Goal: Transaction & Acquisition: Purchase product/service

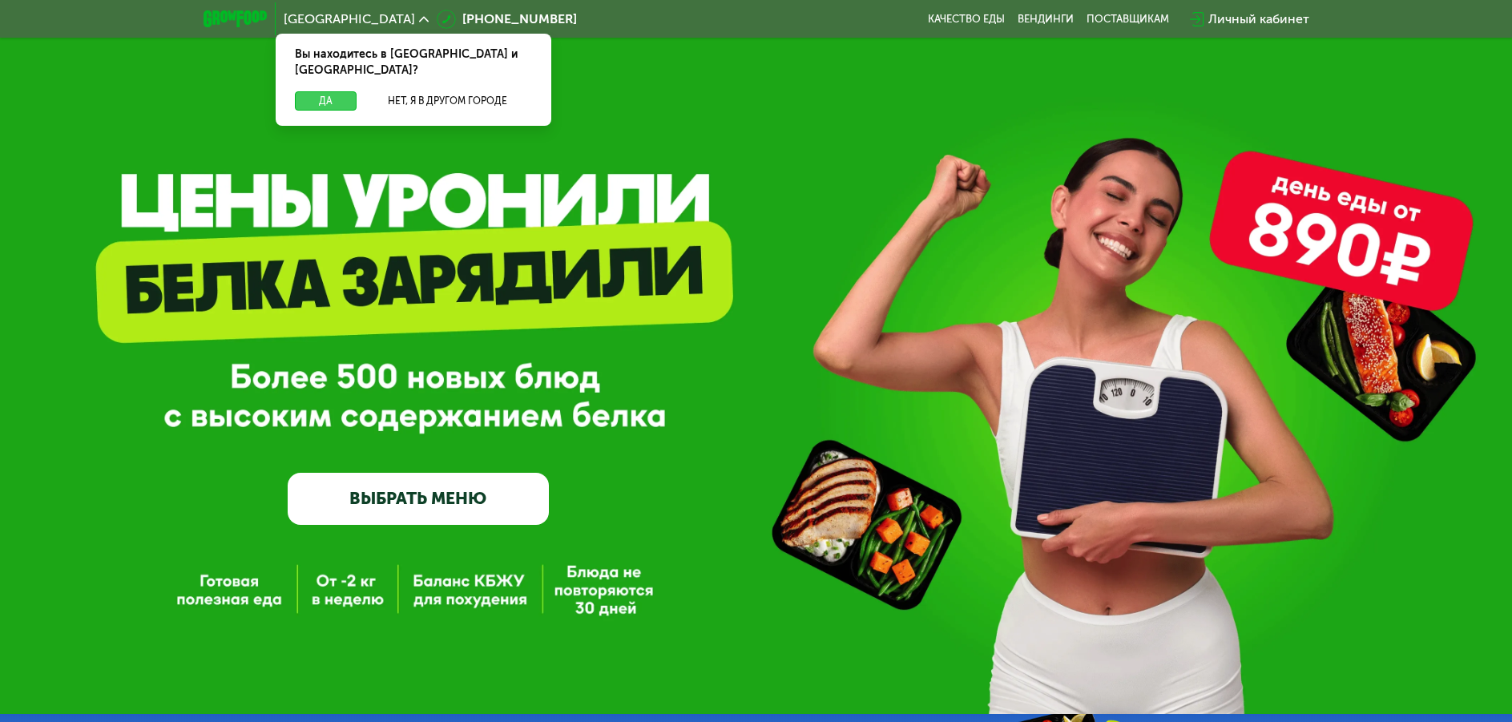
click at [333, 91] on button "Да" at bounding box center [326, 100] width 62 height 19
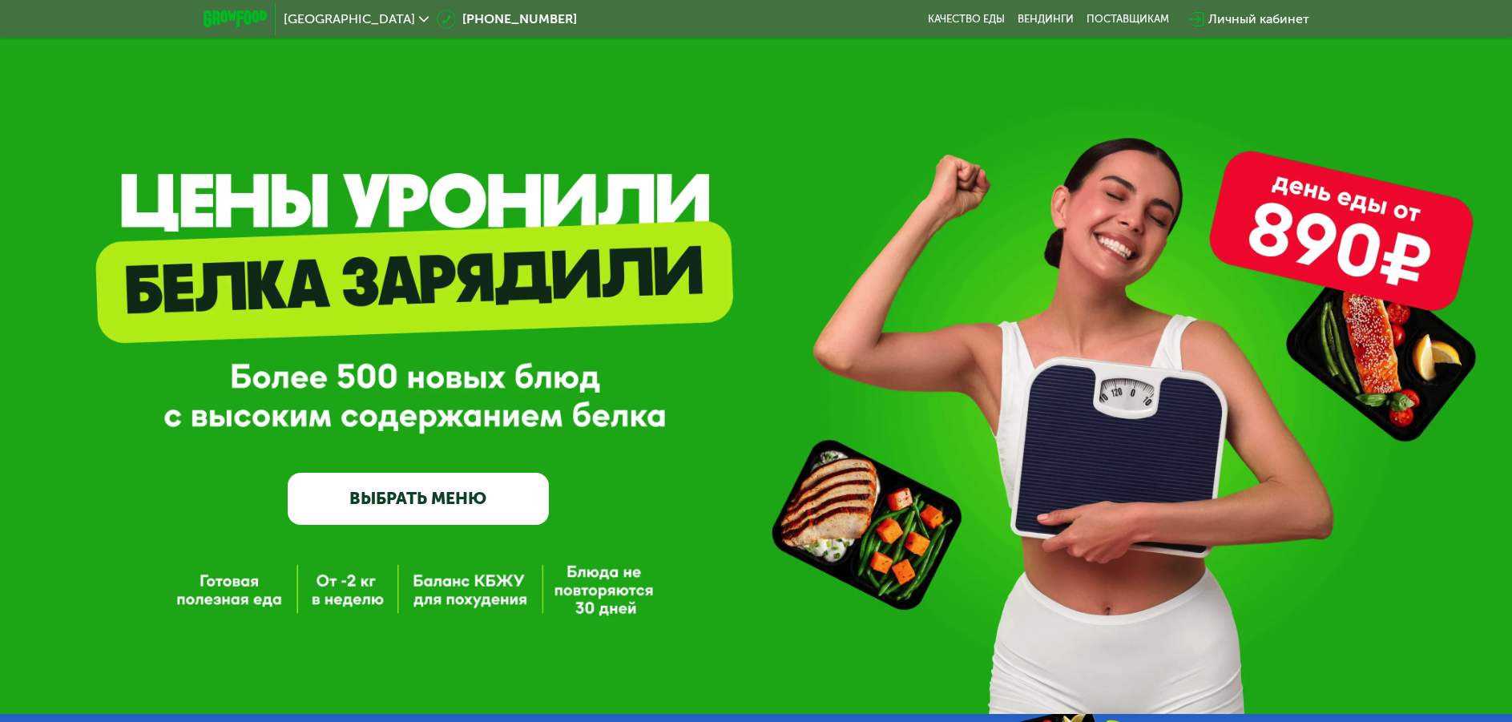
click at [498, 494] on link "ВЫБРАТЬ МЕНЮ" at bounding box center [418, 499] width 261 height 53
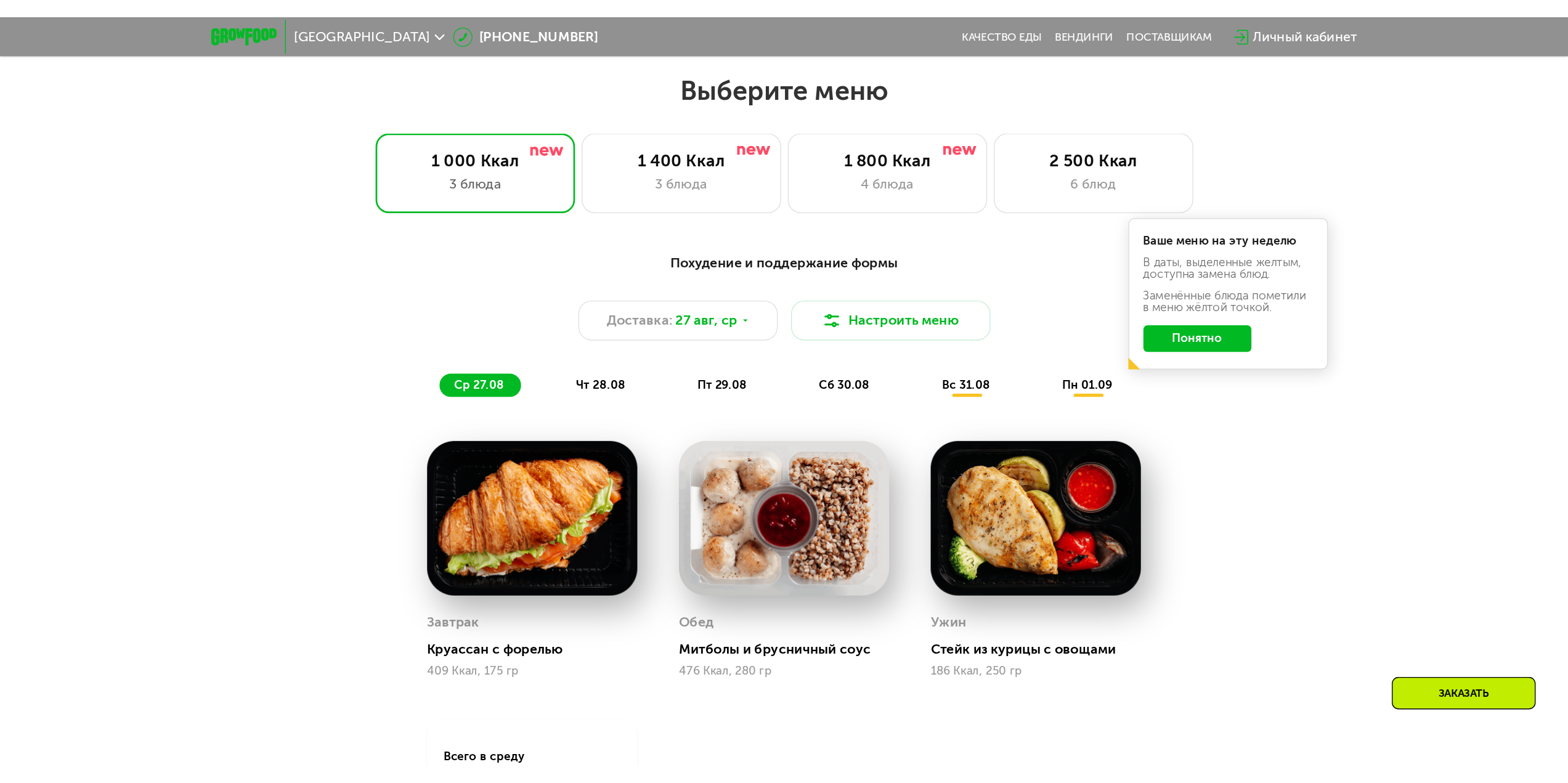
scroll to position [660, 0]
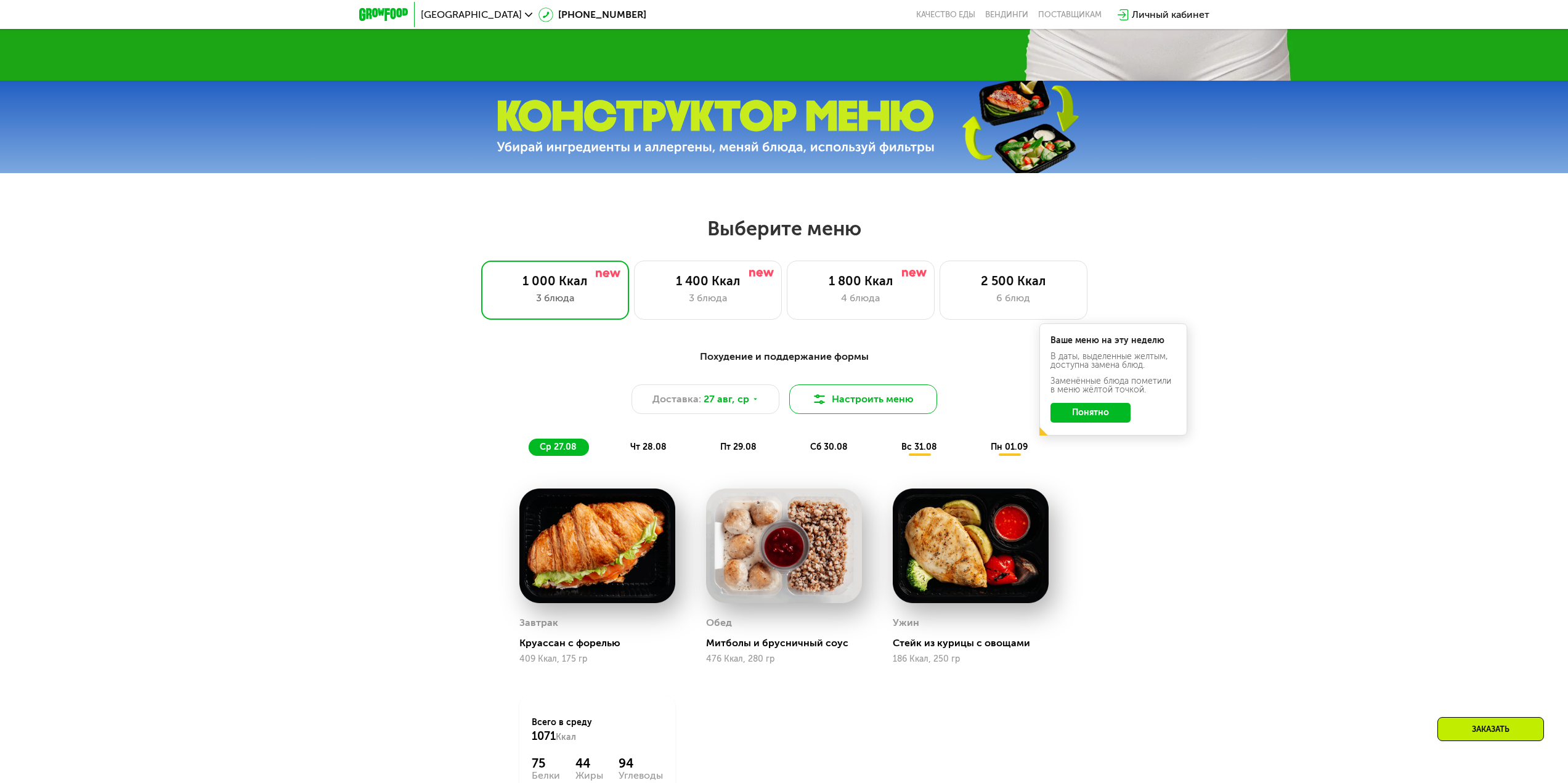
click at [838, 398] on button "Настроить меню" at bounding box center [863, 399] width 148 height 29
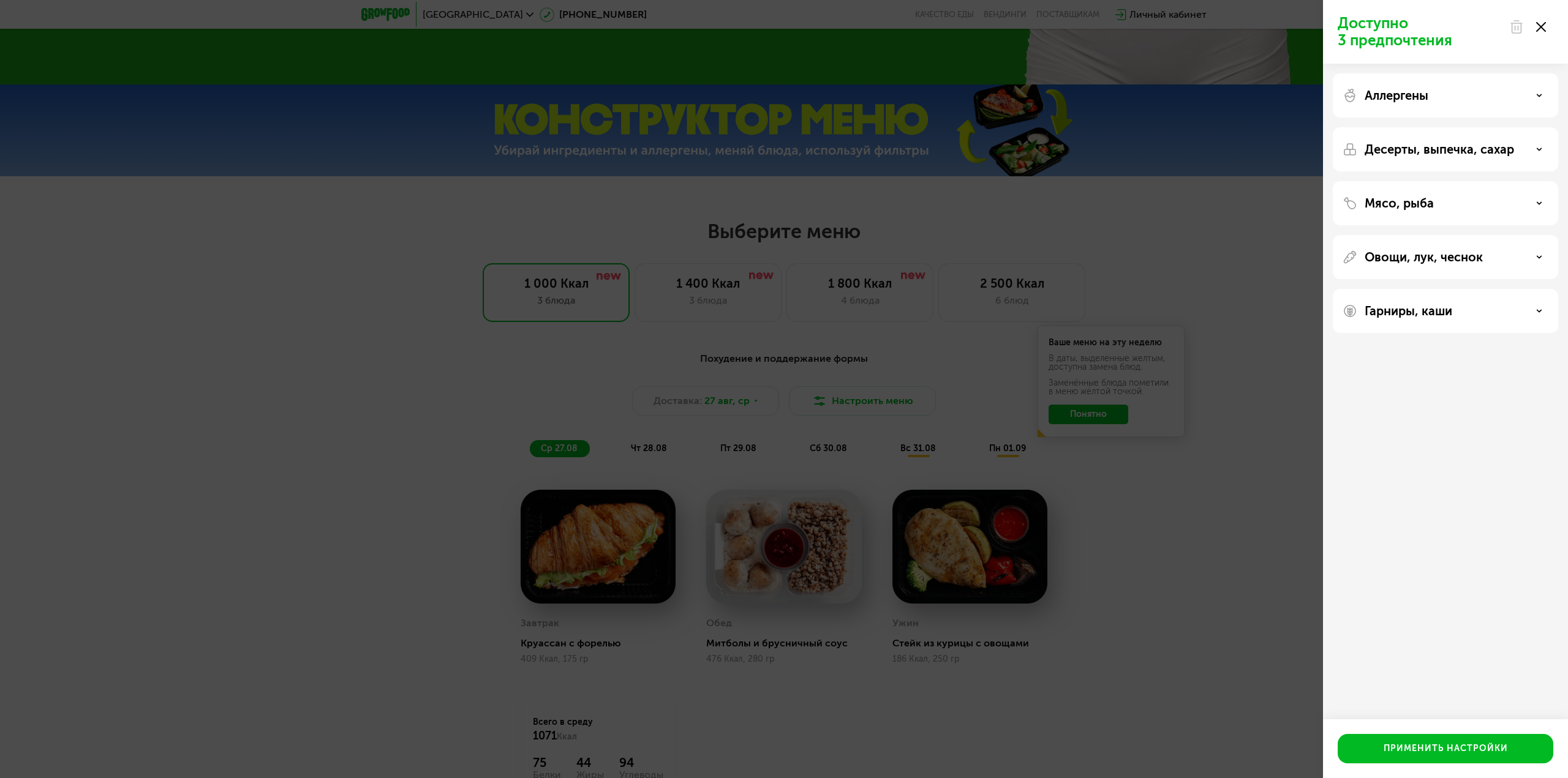
click at [1164, 128] on div "Аллергены" at bounding box center [1446, 150] width 226 height 44
click at [1164, 91] on div "Аллергены" at bounding box center [1445, 95] width 206 height 15
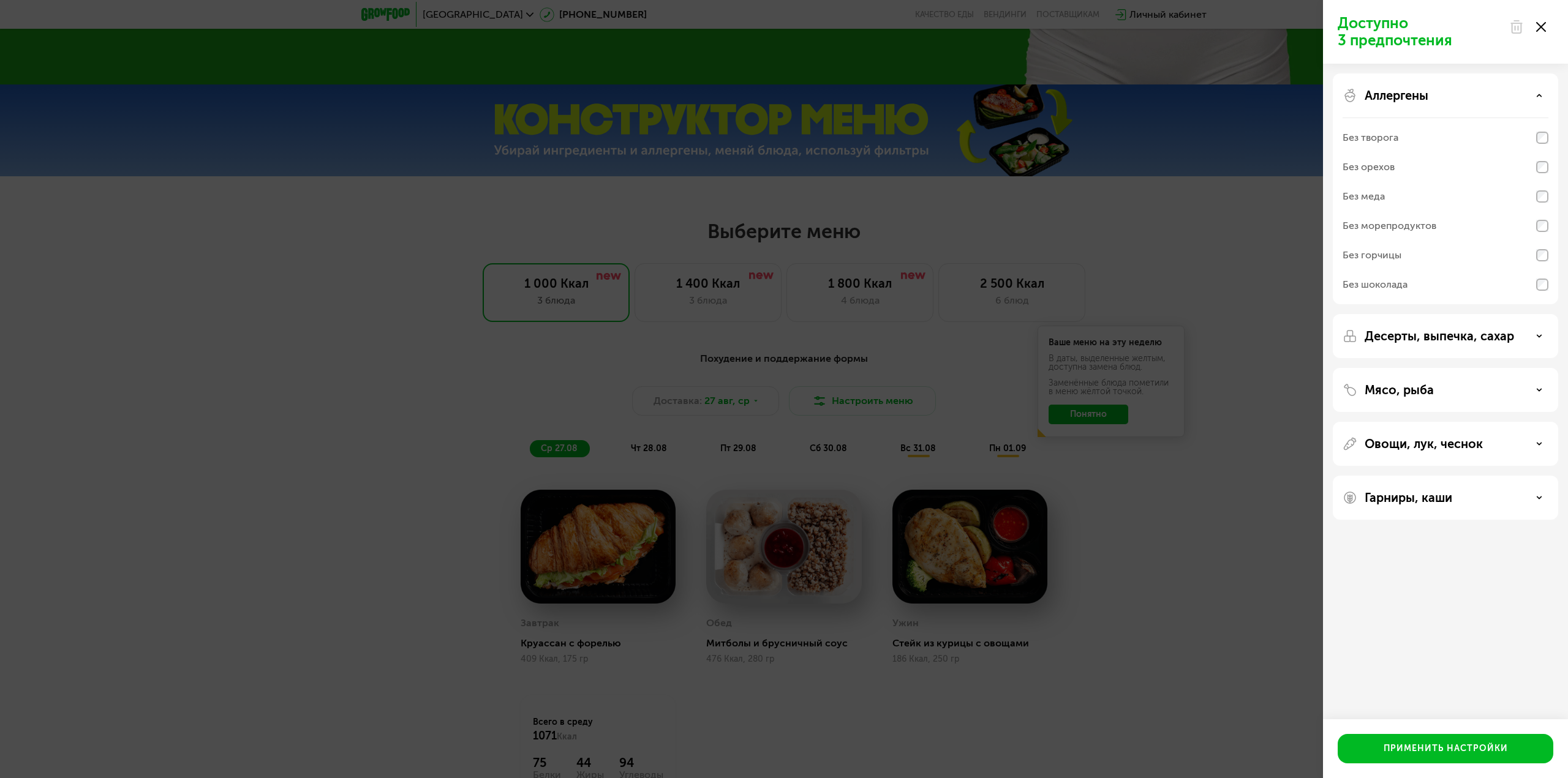
click at [1164, 28] on use at bounding box center [1541, 27] width 10 height 10
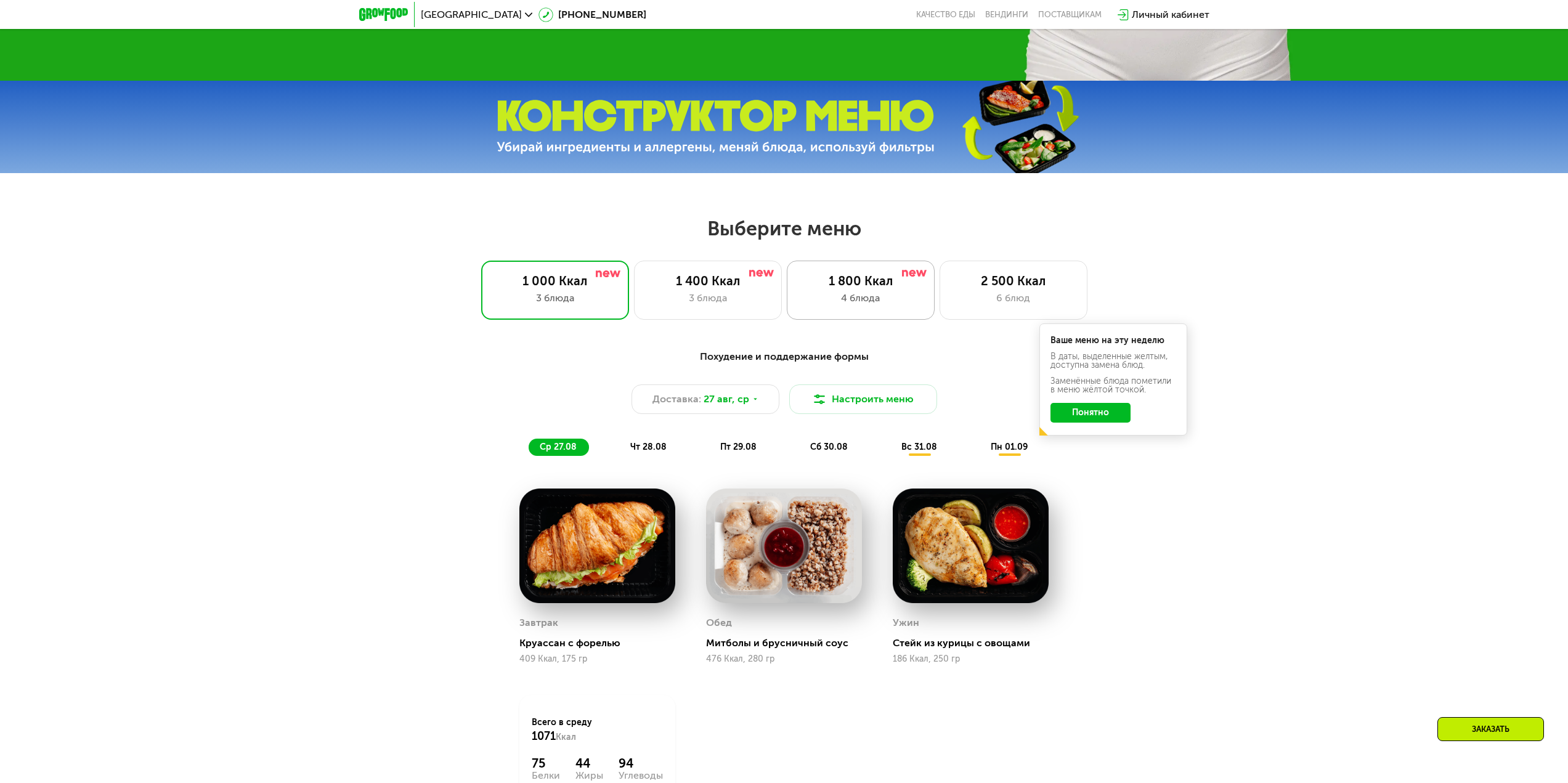
click at [852, 297] on div "4 блюда" at bounding box center [861, 298] width 122 height 15
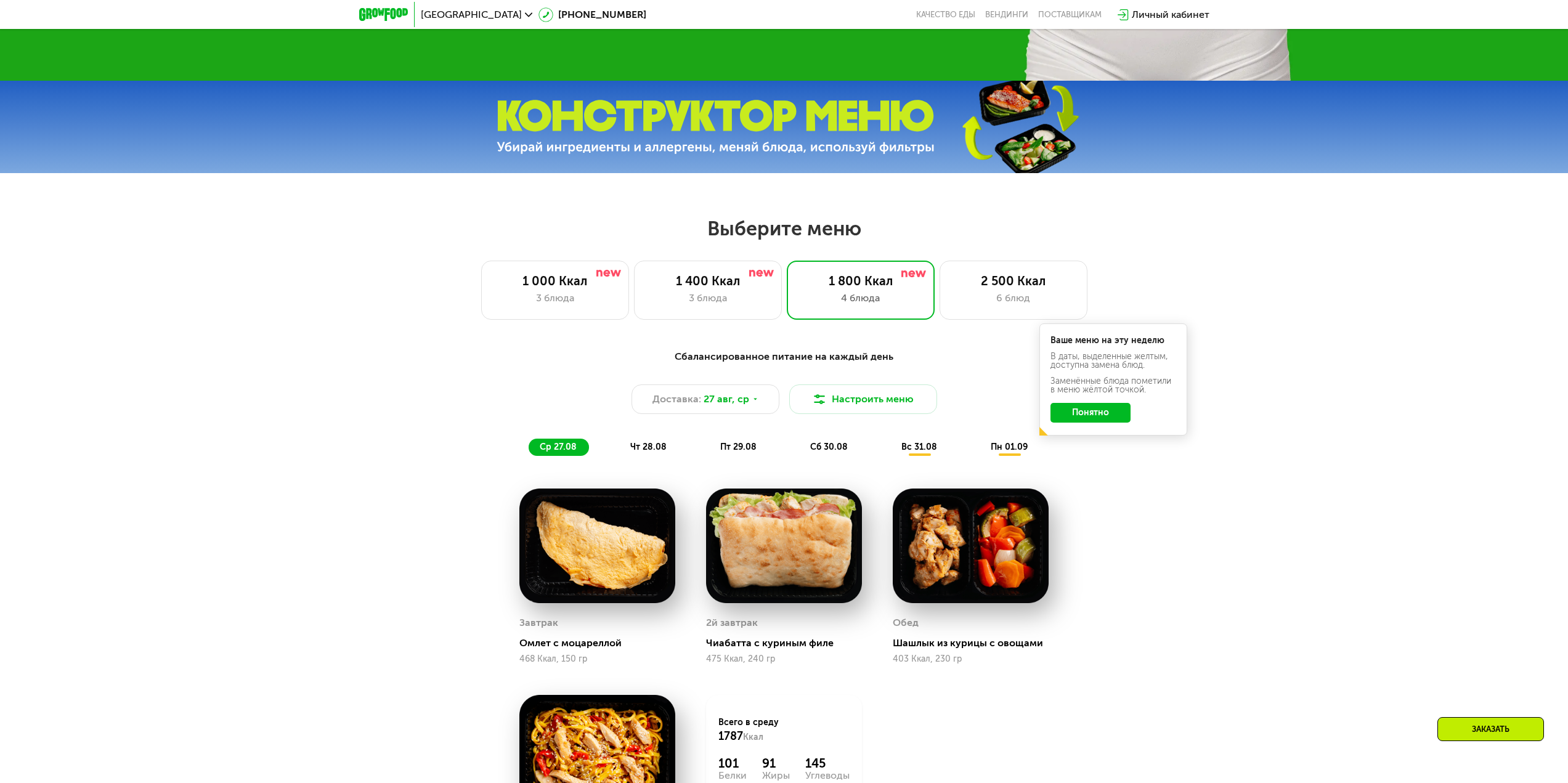
click at [1094, 421] on button "Понятно" at bounding box center [1090, 413] width 80 height 20
click at [1171, 555] on div "Заказать" at bounding box center [1490, 729] width 107 height 24
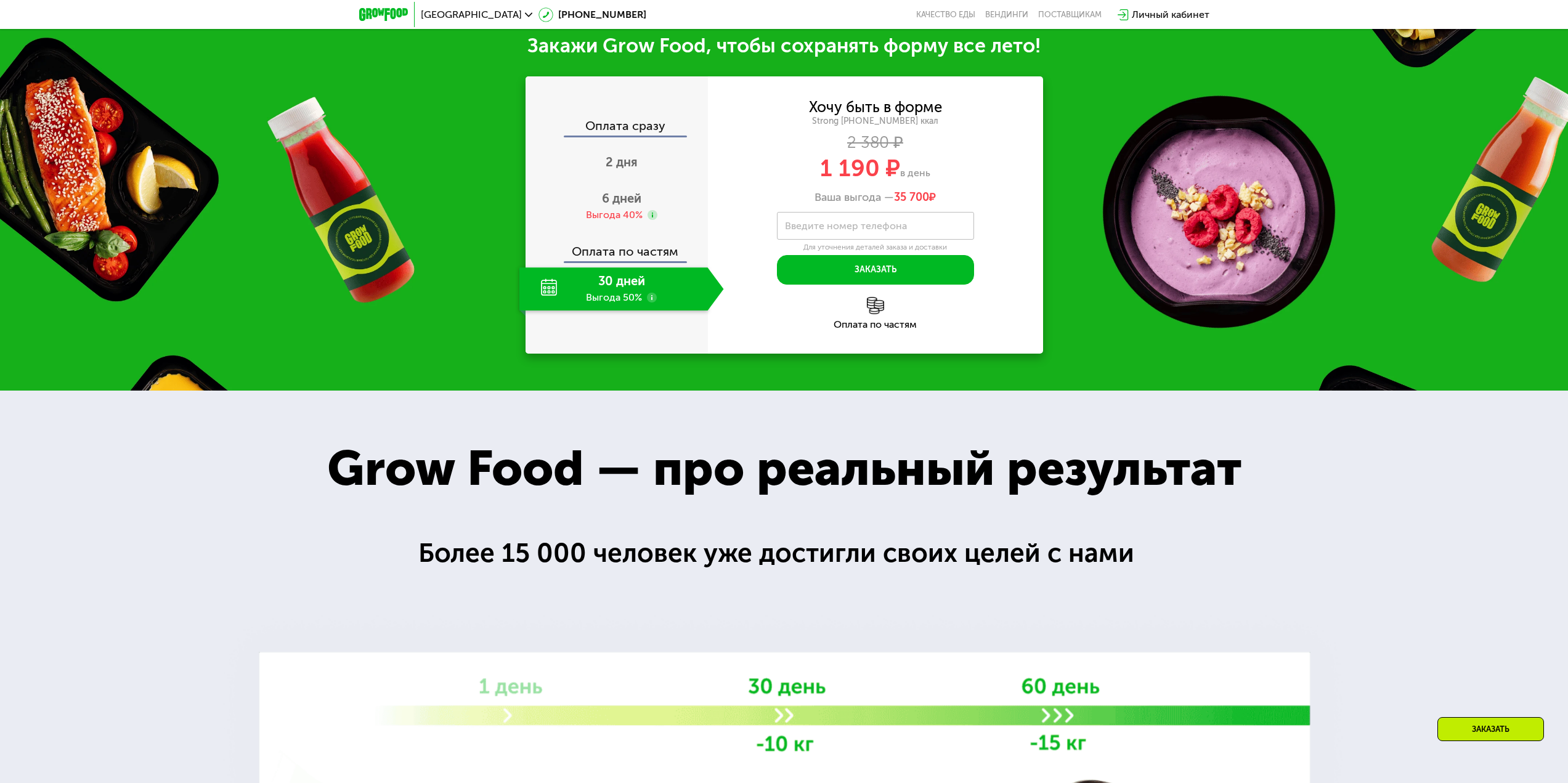
scroll to position [1618, 0]
click at [628, 296] on div "30 дней Выгода 50%" at bounding box center [613, 288] width 188 height 43
click at [627, 205] on span "6 дней" at bounding box center [621, 198] width 39 height 15
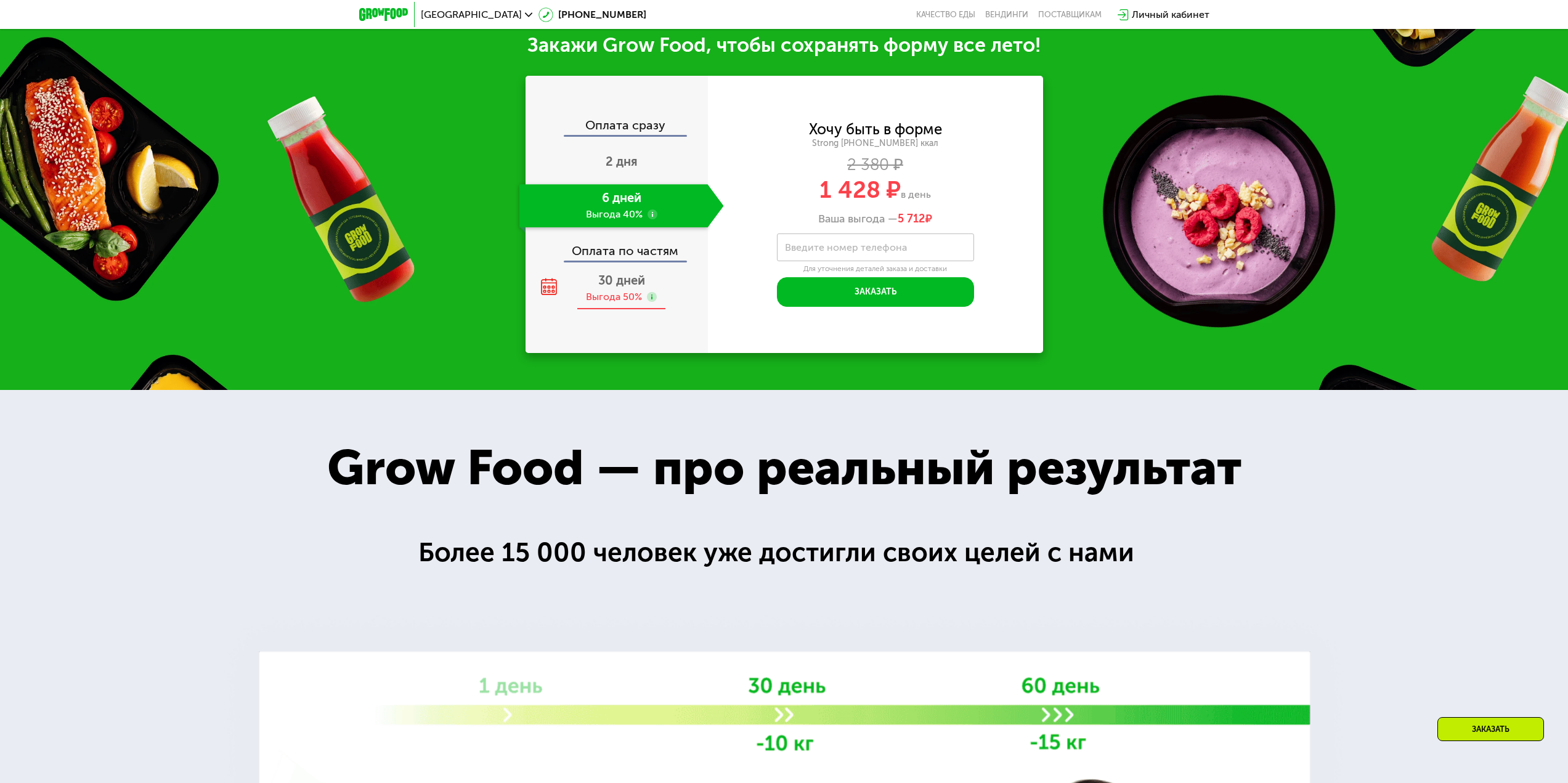
click at [614, 300] on div "Выгода 50%" at bounding box center [614, 297] width 56 height 14
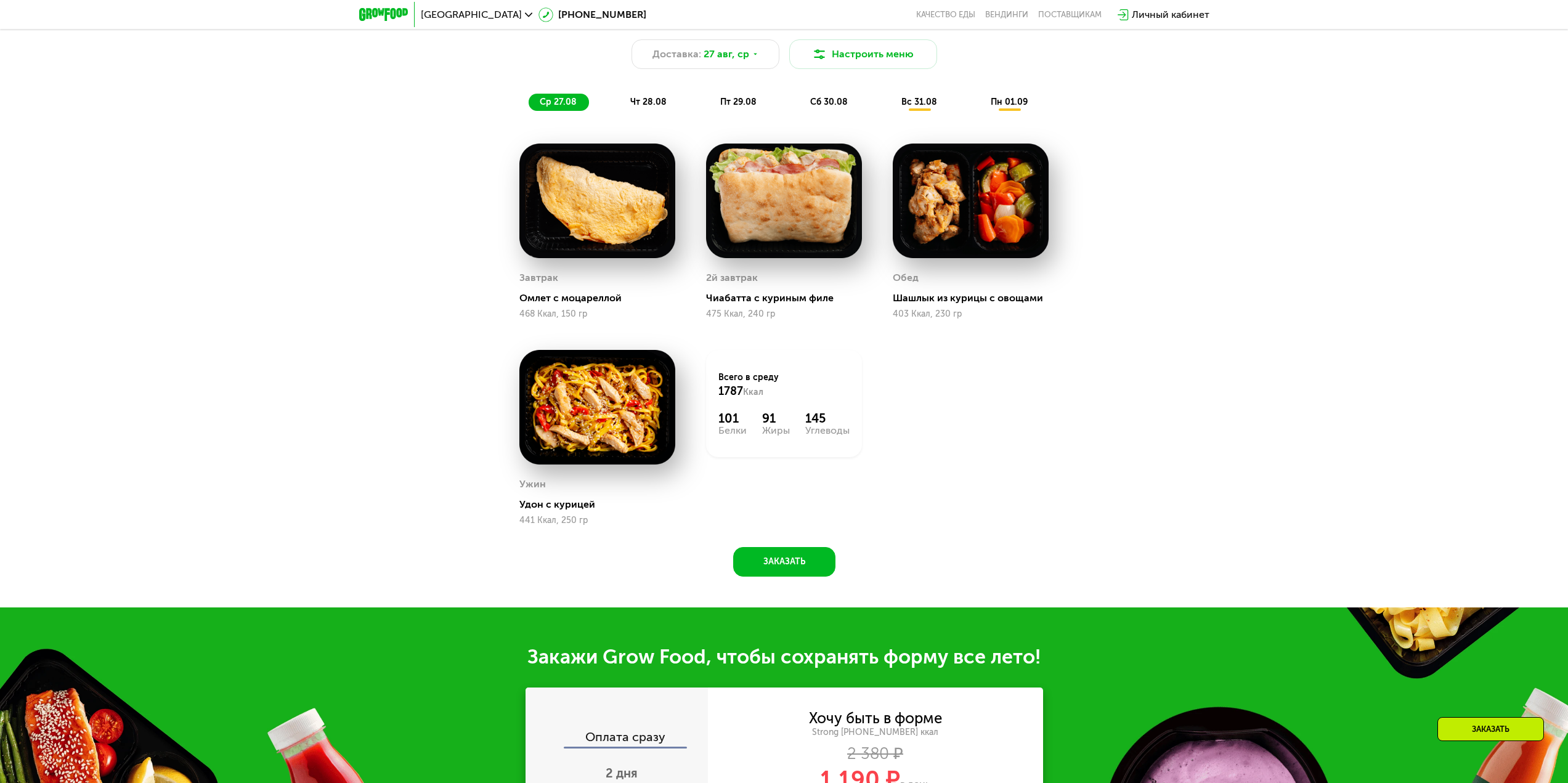
scroll to position [755, 0]
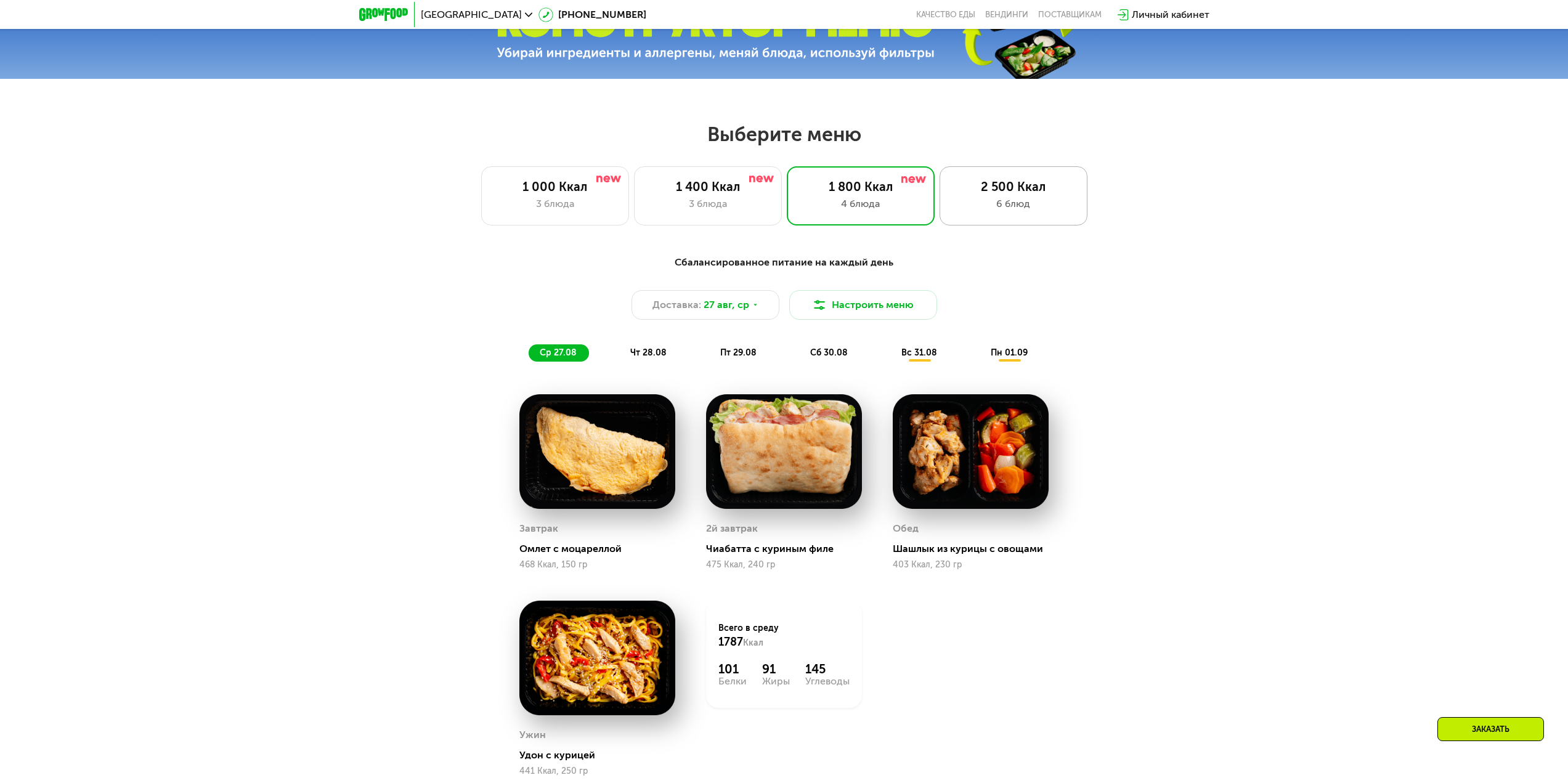
click at [991, 212] on div "6 блюд" at bounding box center [1014, 204] width 122 height 15
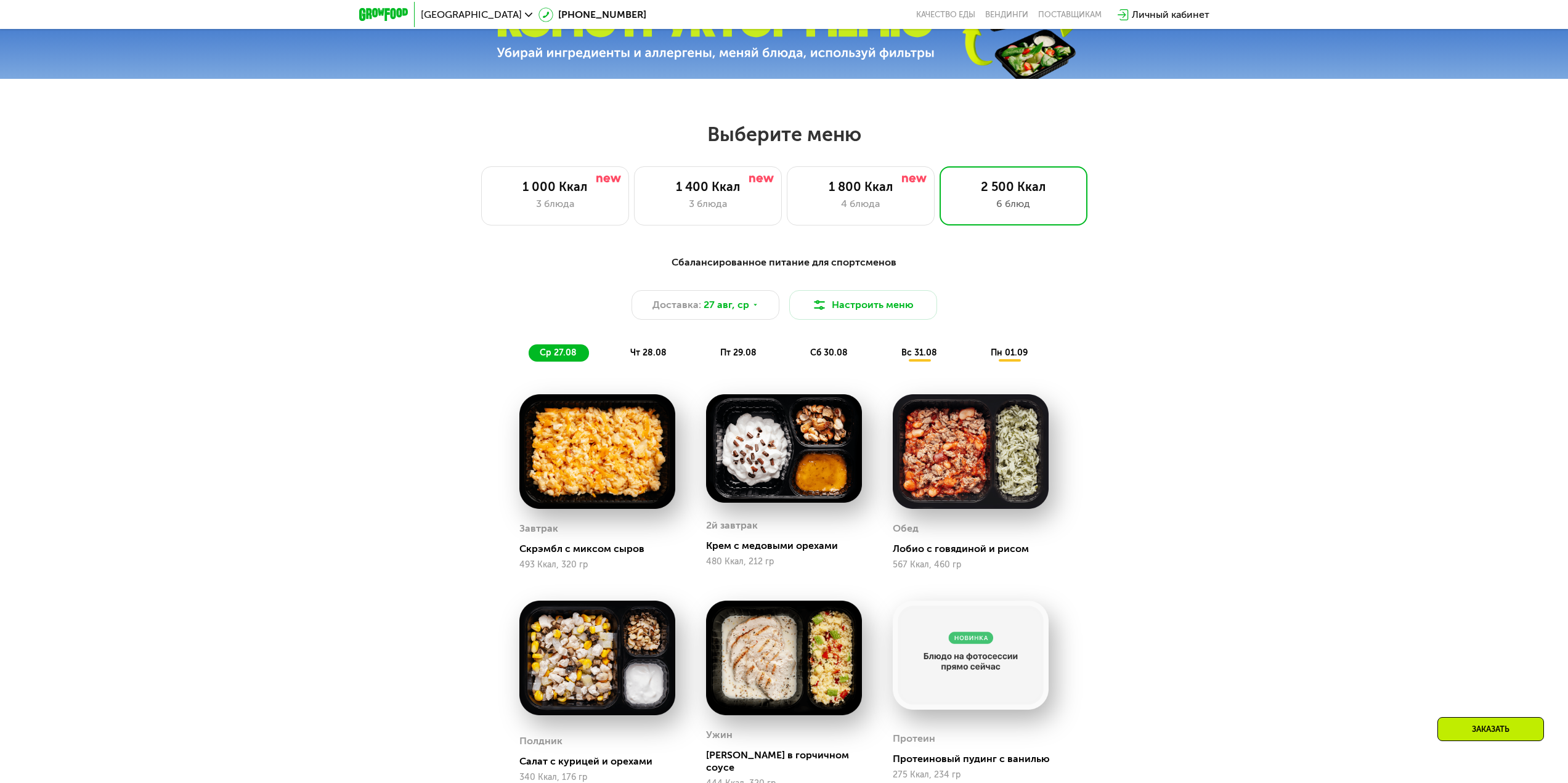
scroll to position [816, 0]
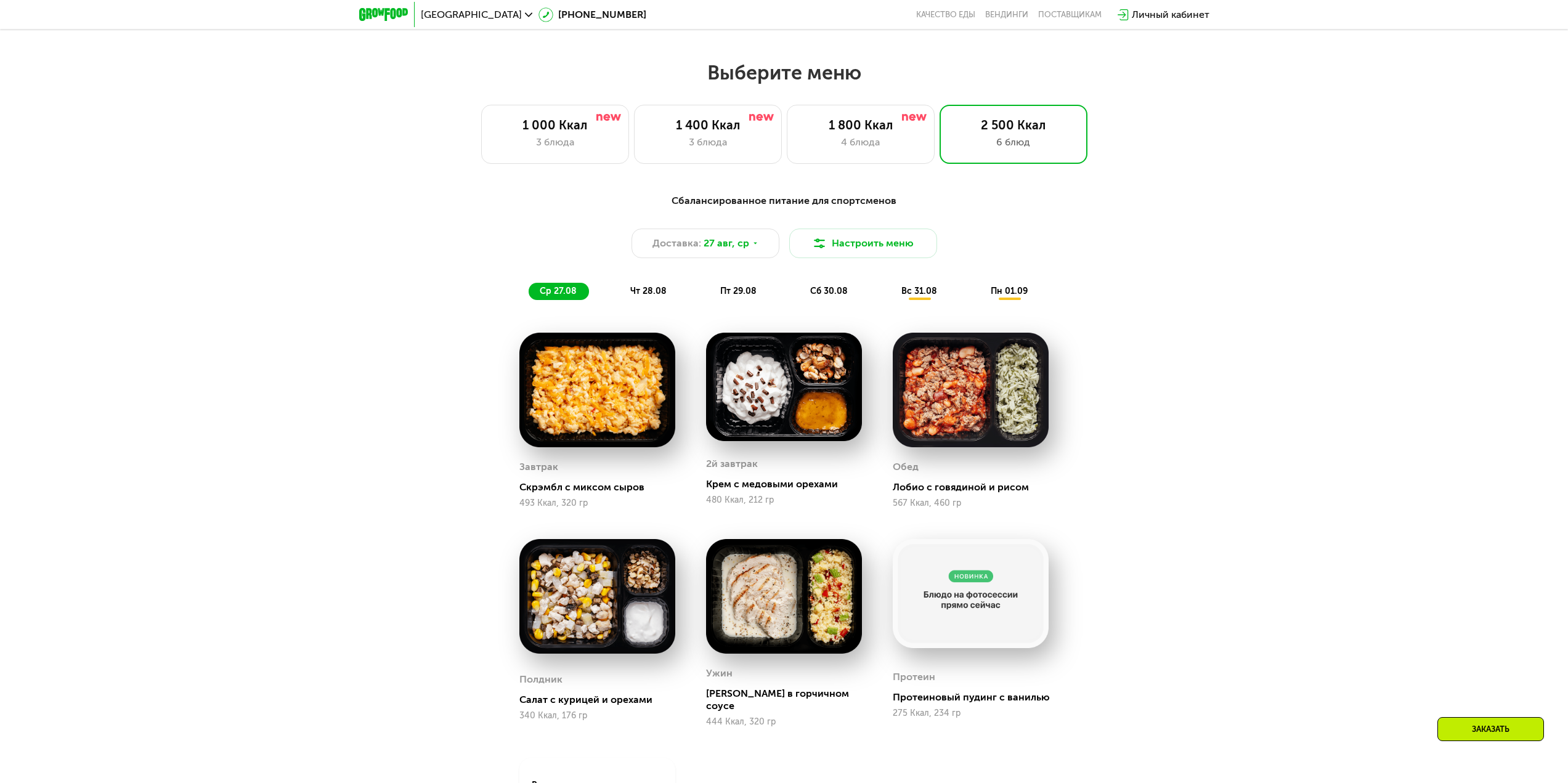
click at [770, 401] on img at bounding box center [784, 387] width 156 height 108
click at [757, 488] on div "Крем с медовыми орехами" at bounding box center [789, 485] width 166 height 12
click at [740, 491] on div "Крем с медовыми орехами" at bounding box center [789, 485] width 166 height 12
click at [715, 425] on img at bounding box center [784, 387] width 156 height 108
click at [715, 455] on div "2й завтрак Крем с медовыми орехами 480 Ккал, 212 гр" at bounding box center [784, 421] width 156 height 175
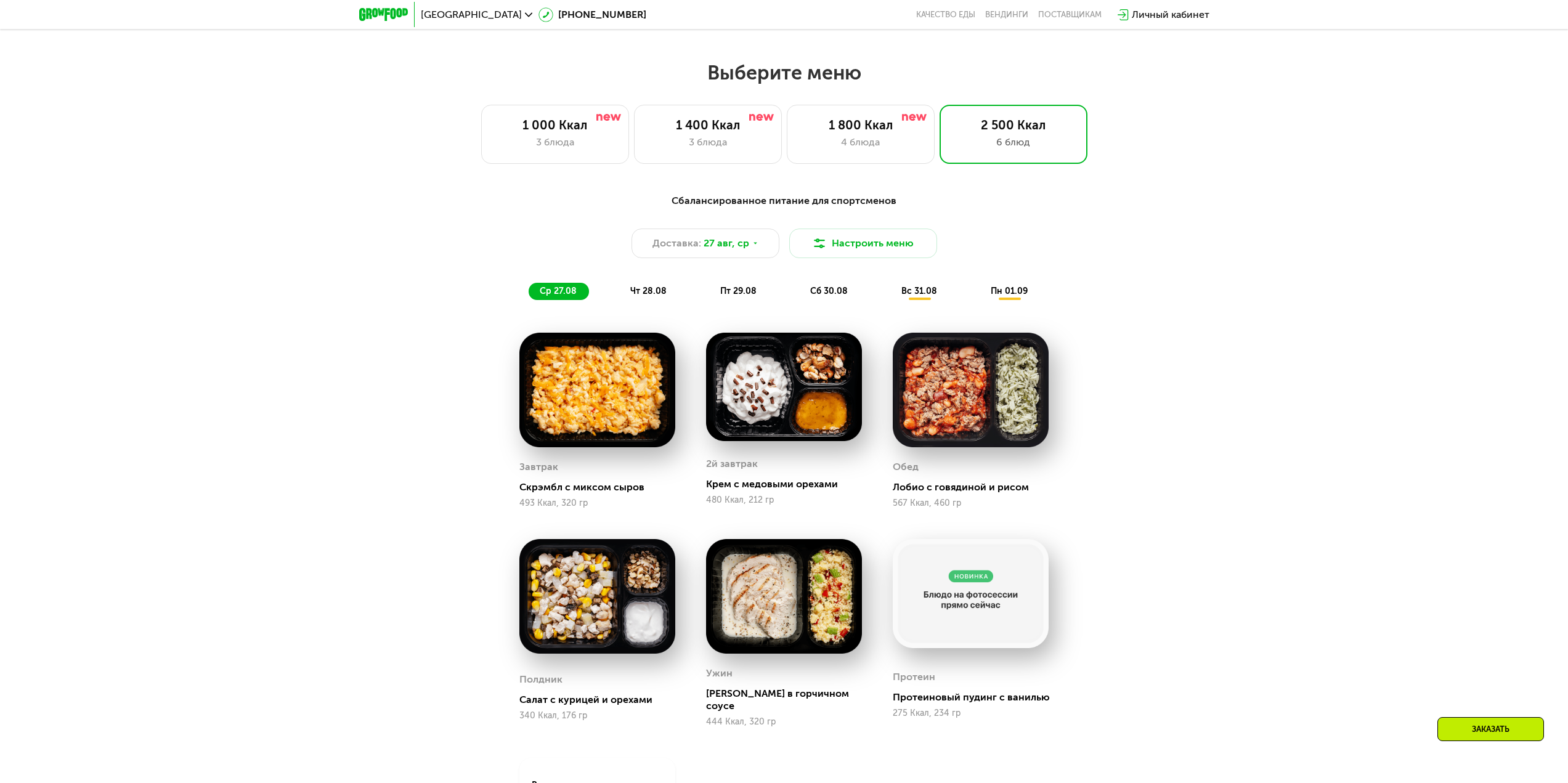
click at [724, 488] on div "Крем с медовыми орехами" at bounding box center [789, 485] width 166 height 12
click at [814, 392] on img at bounding box center [784, 387] width 156 height 108
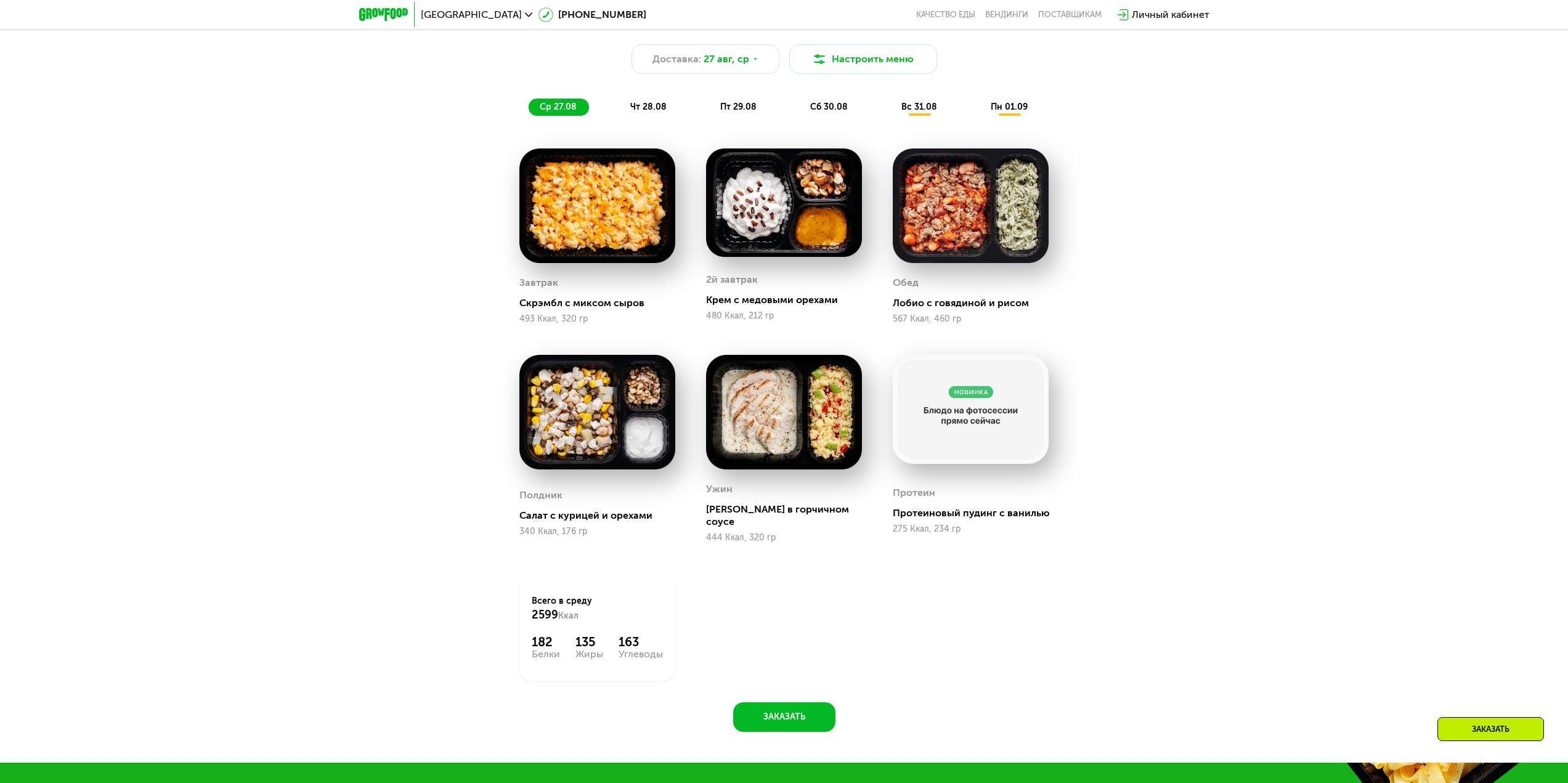
scroll to position [1001, 0]
click at [709, 115] on div "чт 28.08" at bounding box center [739, 106] width 60 height 17
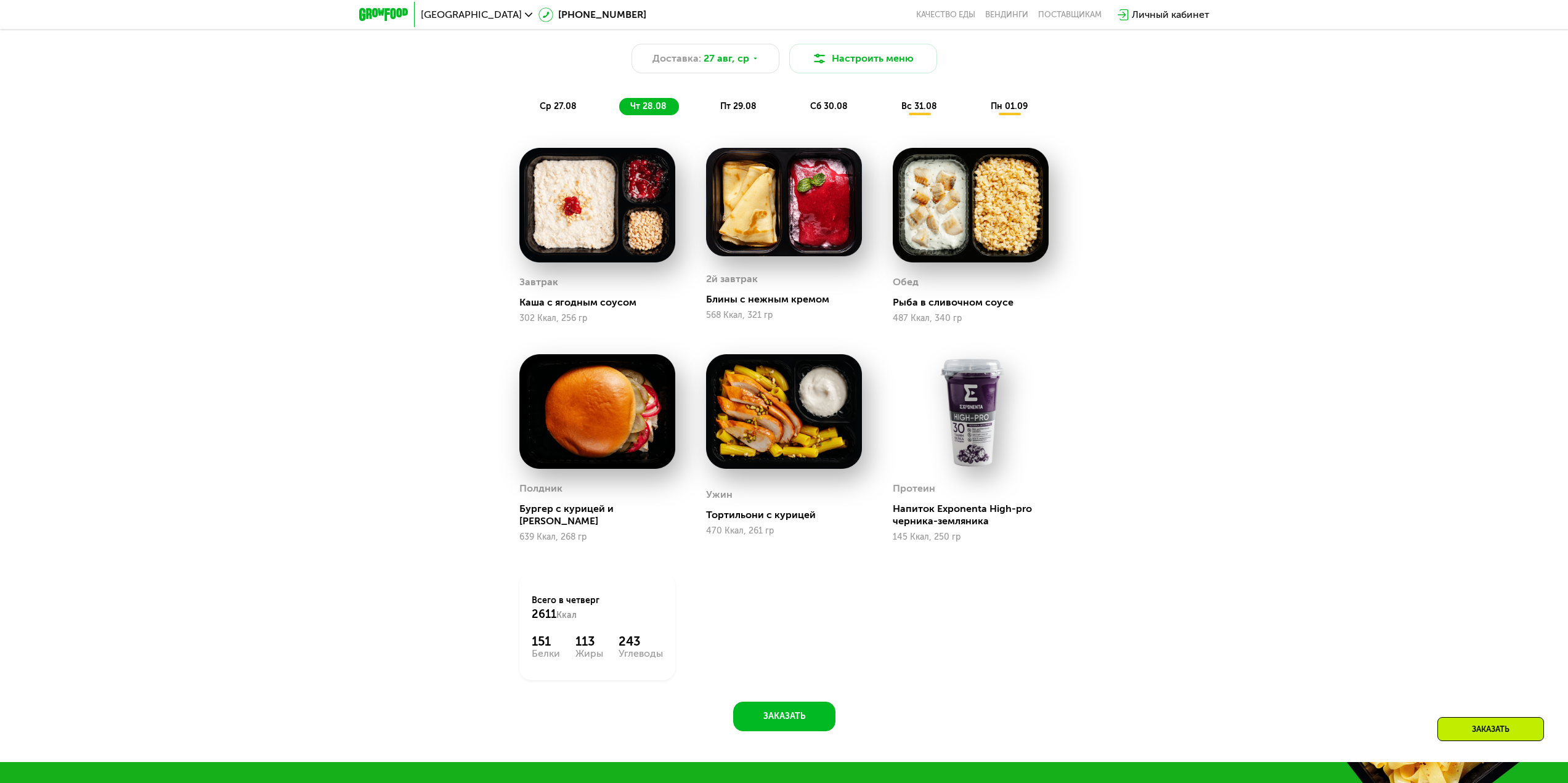
click at [750, 120] on div "Сбалансированное питание для спортсменов Доставка: 27 авг, ср Настроить меню ср…" at bounding box center [784, 62] width 744 height 122
click at [744, 112] on span "пт 29.08" at bounding box center [738, 106] width 36 height 11
click at [651, 112] on span "чт 28.08" at bounding box center [648, 106] width 36 height 11
click at [730, 112] on span "пт 29.08" at bounding box center [738, 106] width 36 height 11
click at [812, 120] on div "Сбалансированное питание для спортсменов Доставка: 27 авг, ср Настроить меню ср…" at bounding box center [784, 62] width 744 height 122
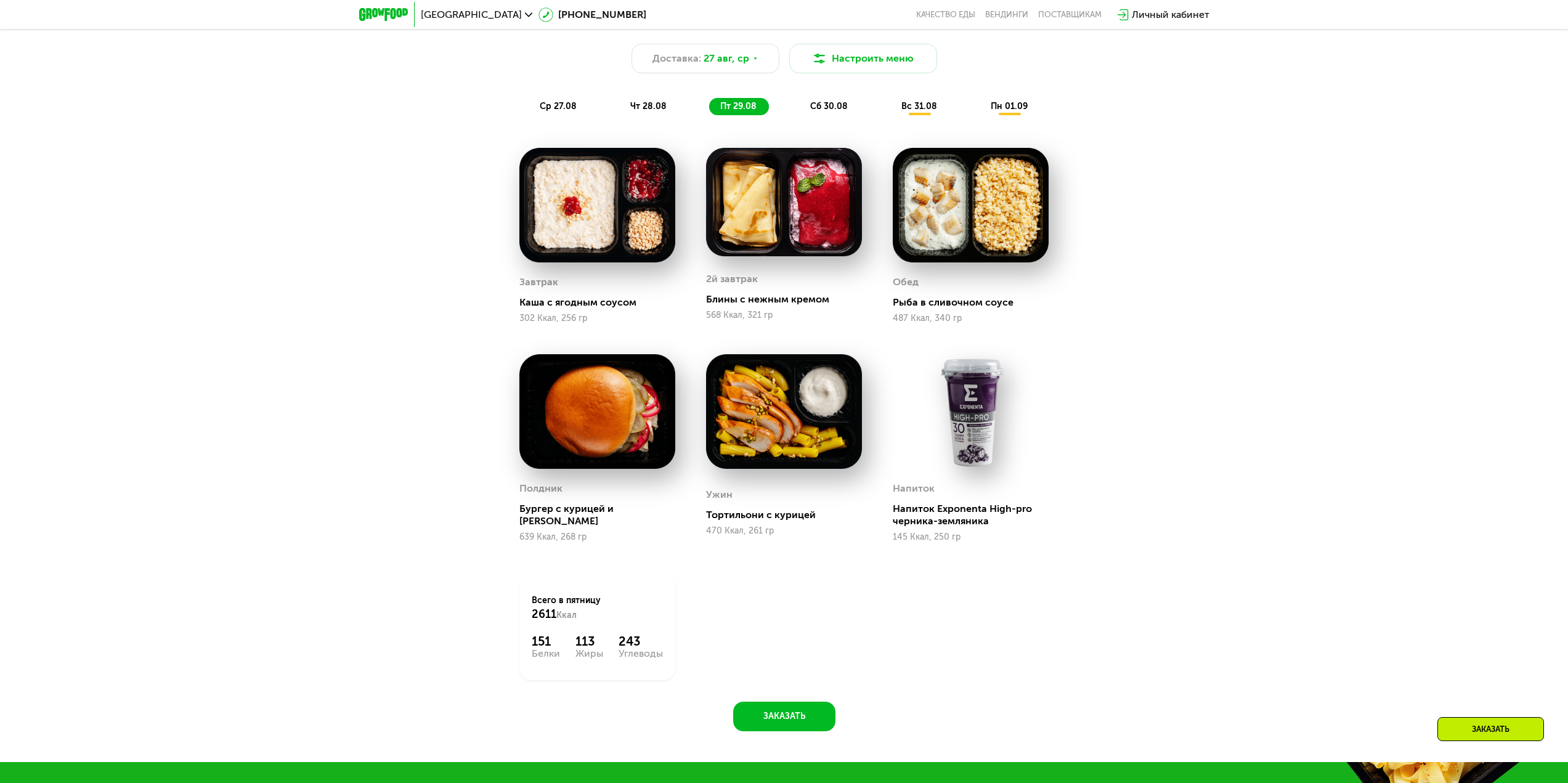
click at [821, 112] on span "сб 30.08" at bounding box center [829, 106] width 38 height 11
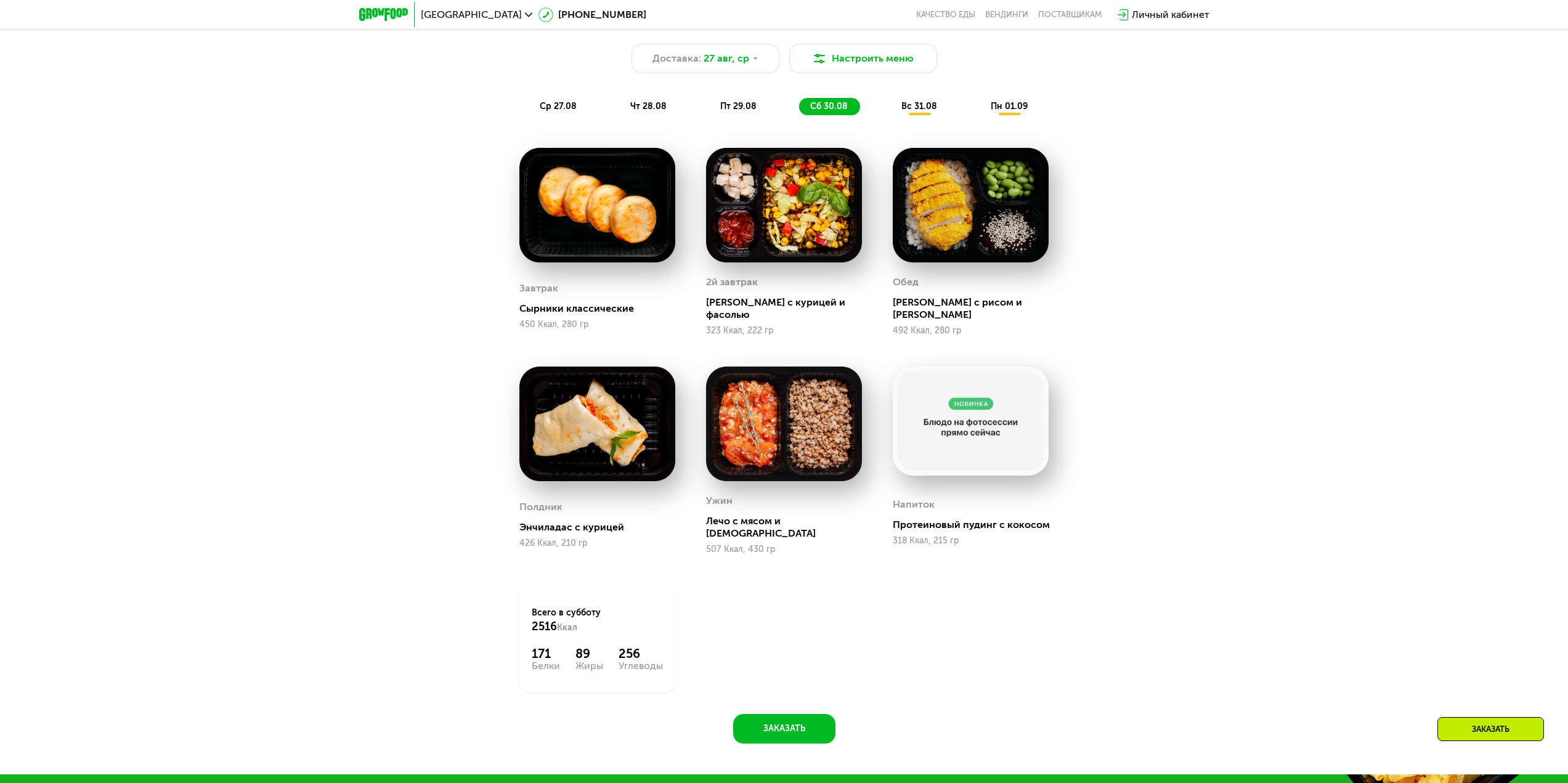
click at [711, 120] on div "Сбалансированное питание для спортсменов Доставка: 27 авг, ср Настроить меню ср…" at bounding box center [784, 62] width 744 height 122
click at [799, 115] on div "пт 29.08" at bounding box center [829, 106] width 61 height 17
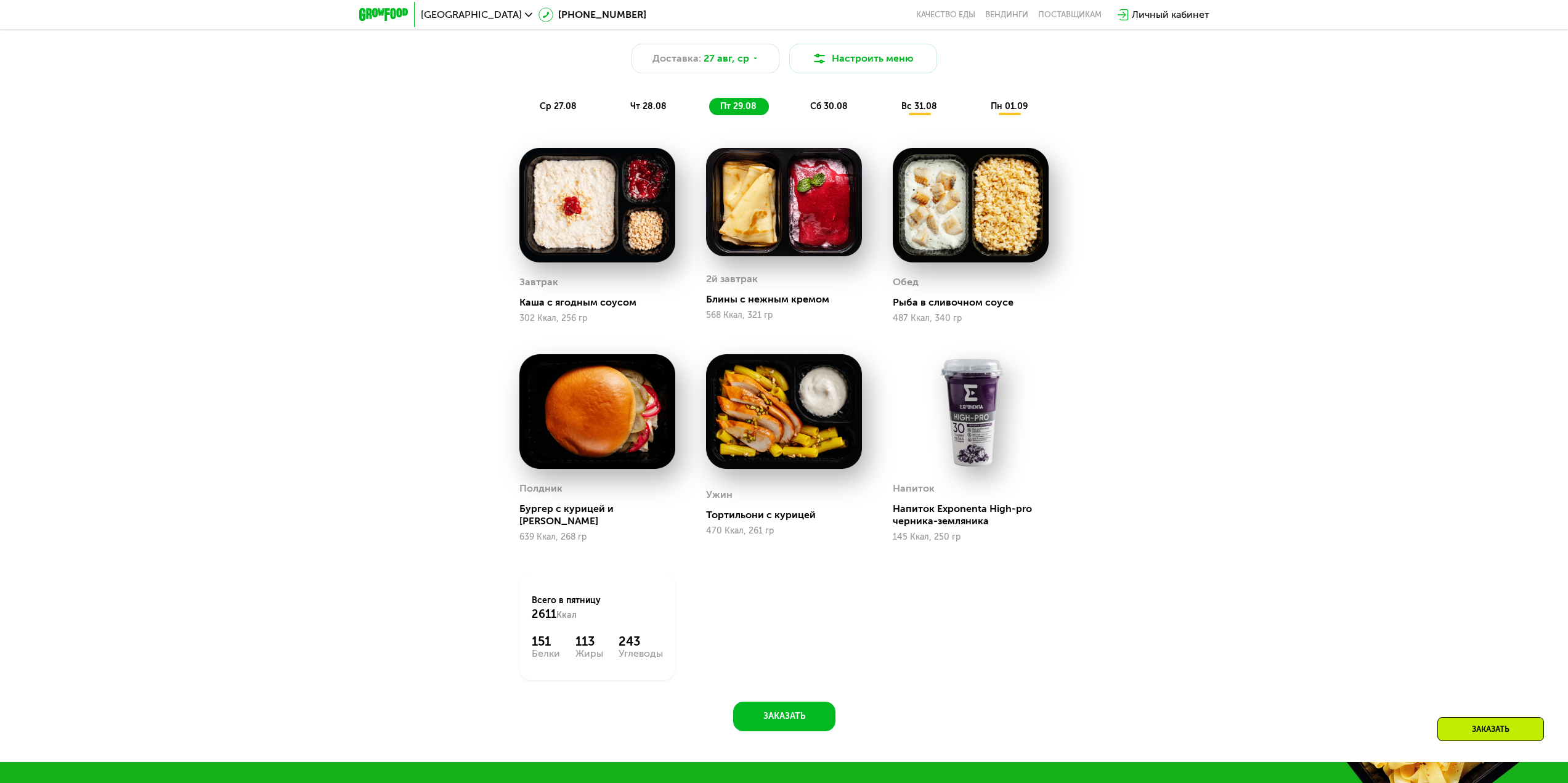
click at [677, 114] on div "ср 27.08 чт 28.08 пт 29.08 сб 30.08 вс 31.08 пн 01.09" at bounding box center [784, 106] width 511 height 17
click at [656, 112] on span "чт 28.08" at bounding box center [648, 106] width 36 height 11
click at [736, 111] on span "пт 29.08" at bounding box center [738, 106] width 36 height 11
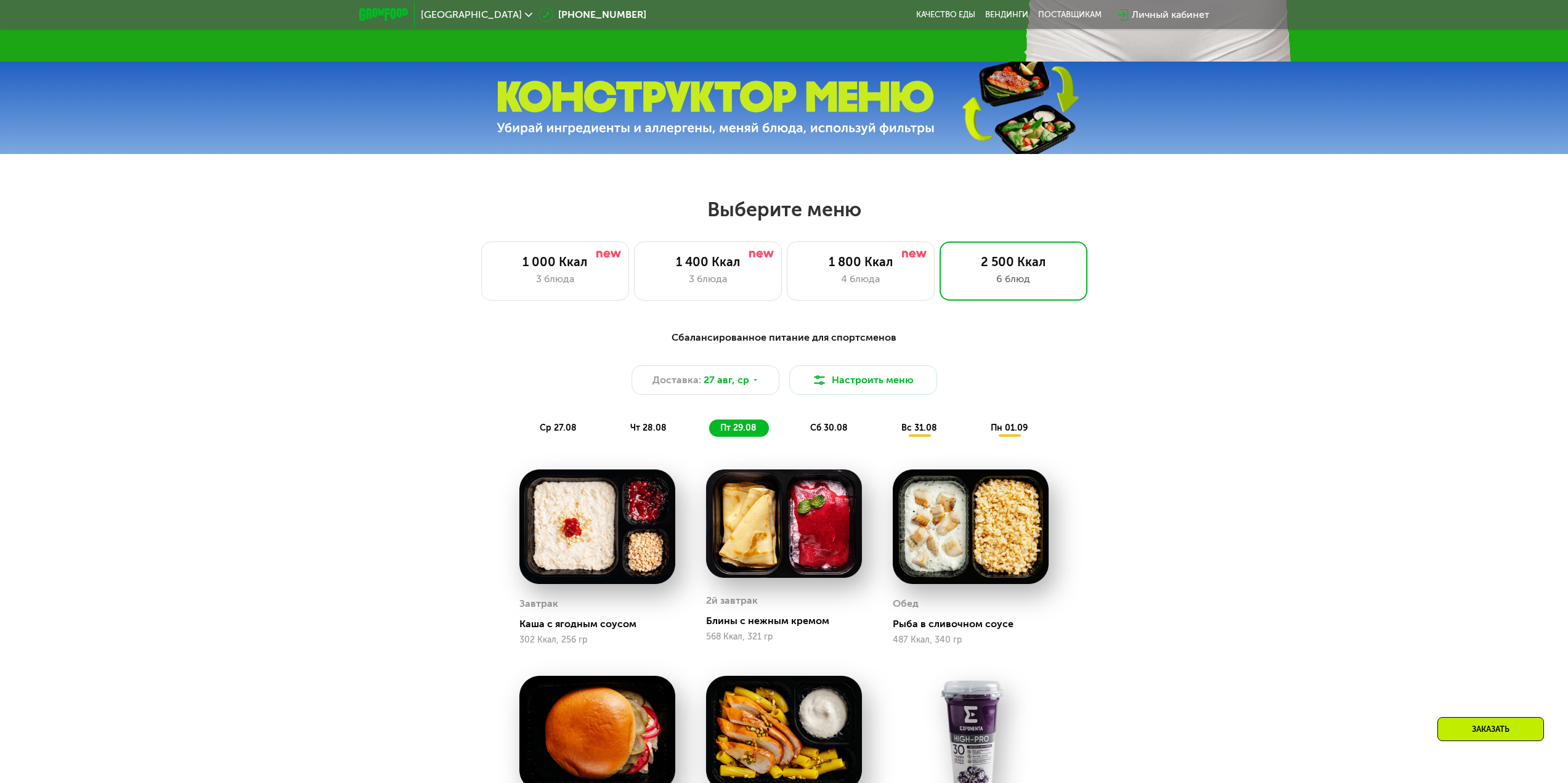
scroll to position [816, 0]
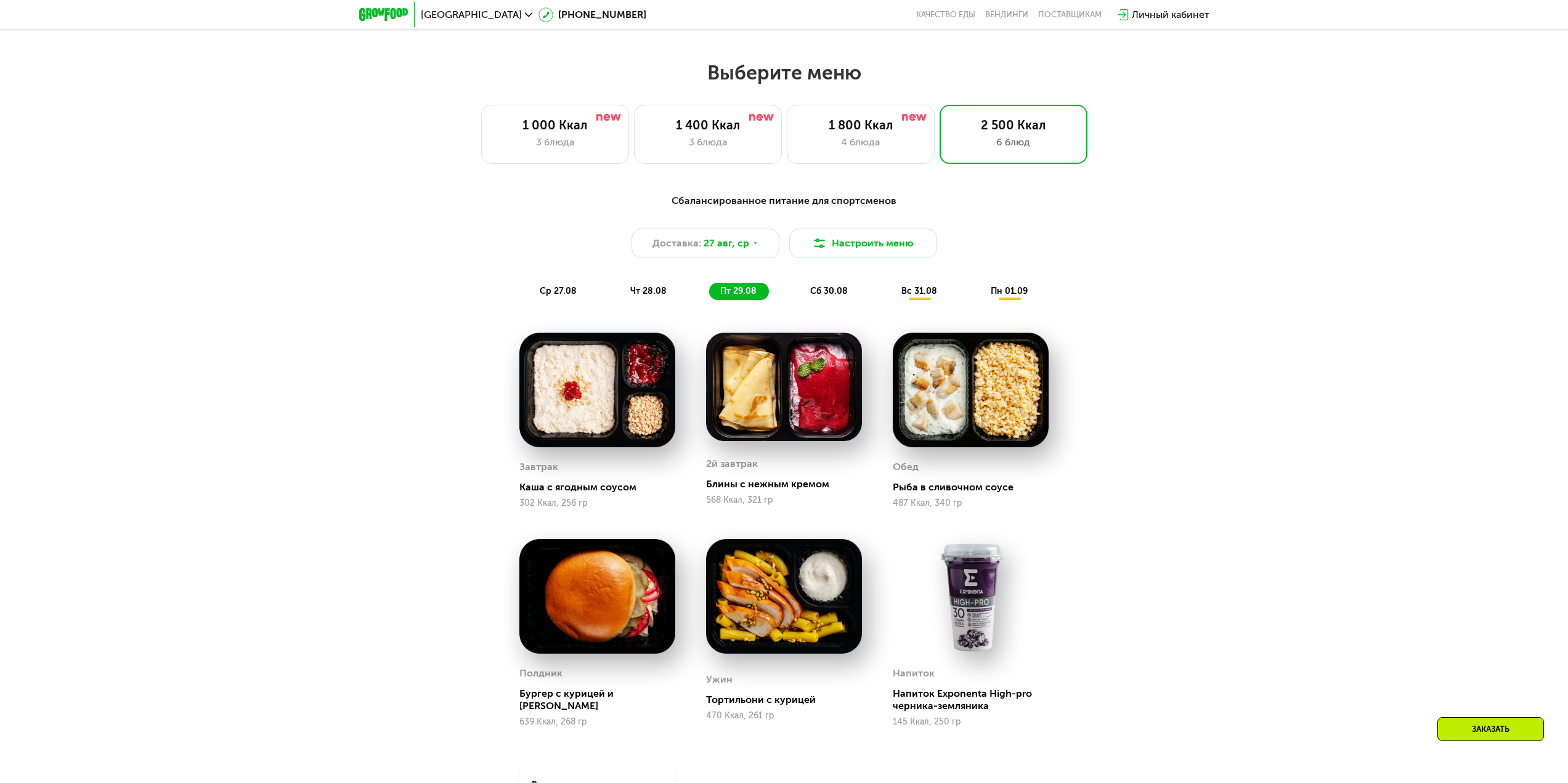
click at [834, 296] on span "сб 30.08" at bounding box center [829, 292] width 38 height 11
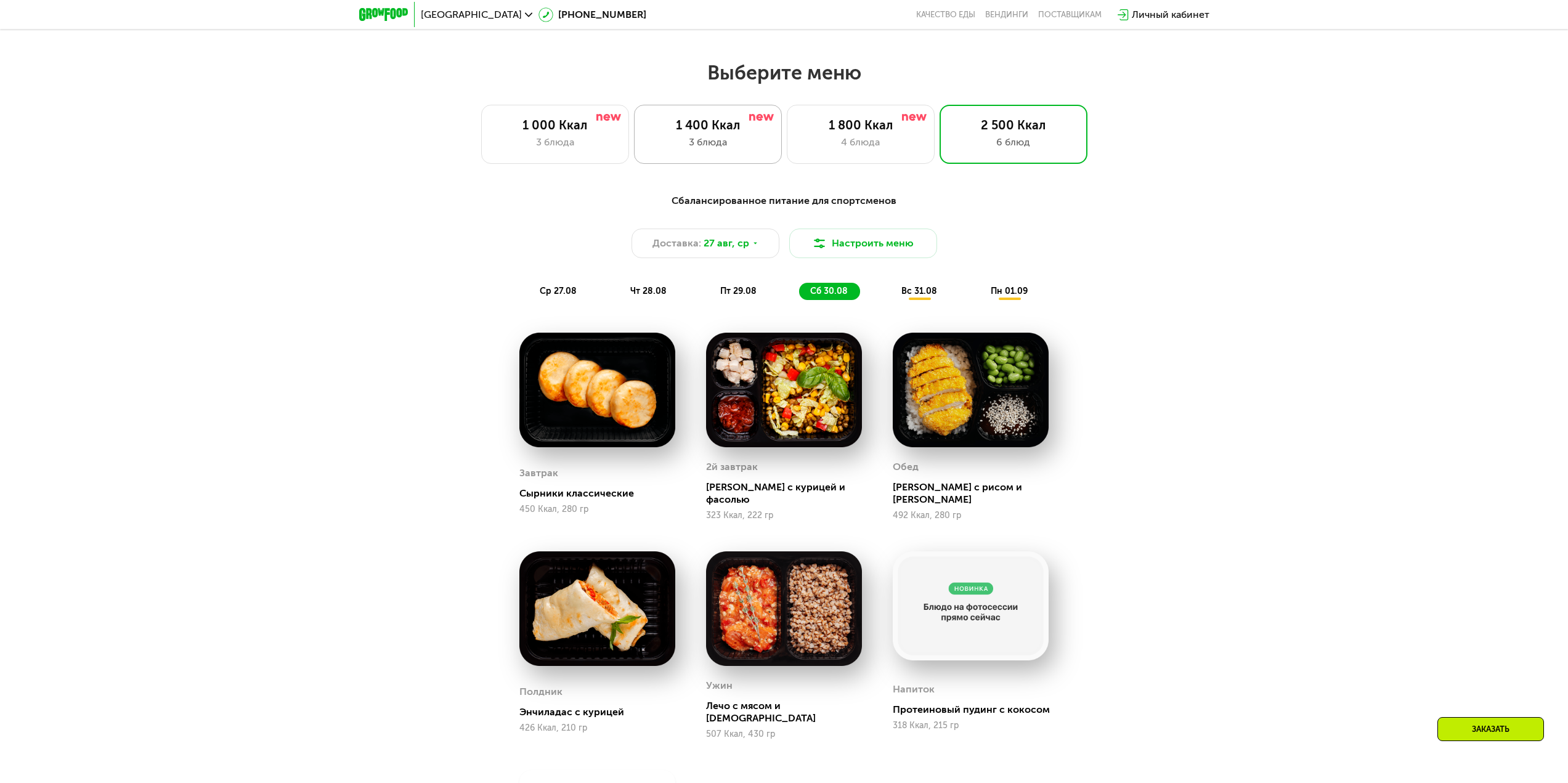
click at [695, 150] on div "3 блюда" at bounding box center [707, 142] width 122 height 15
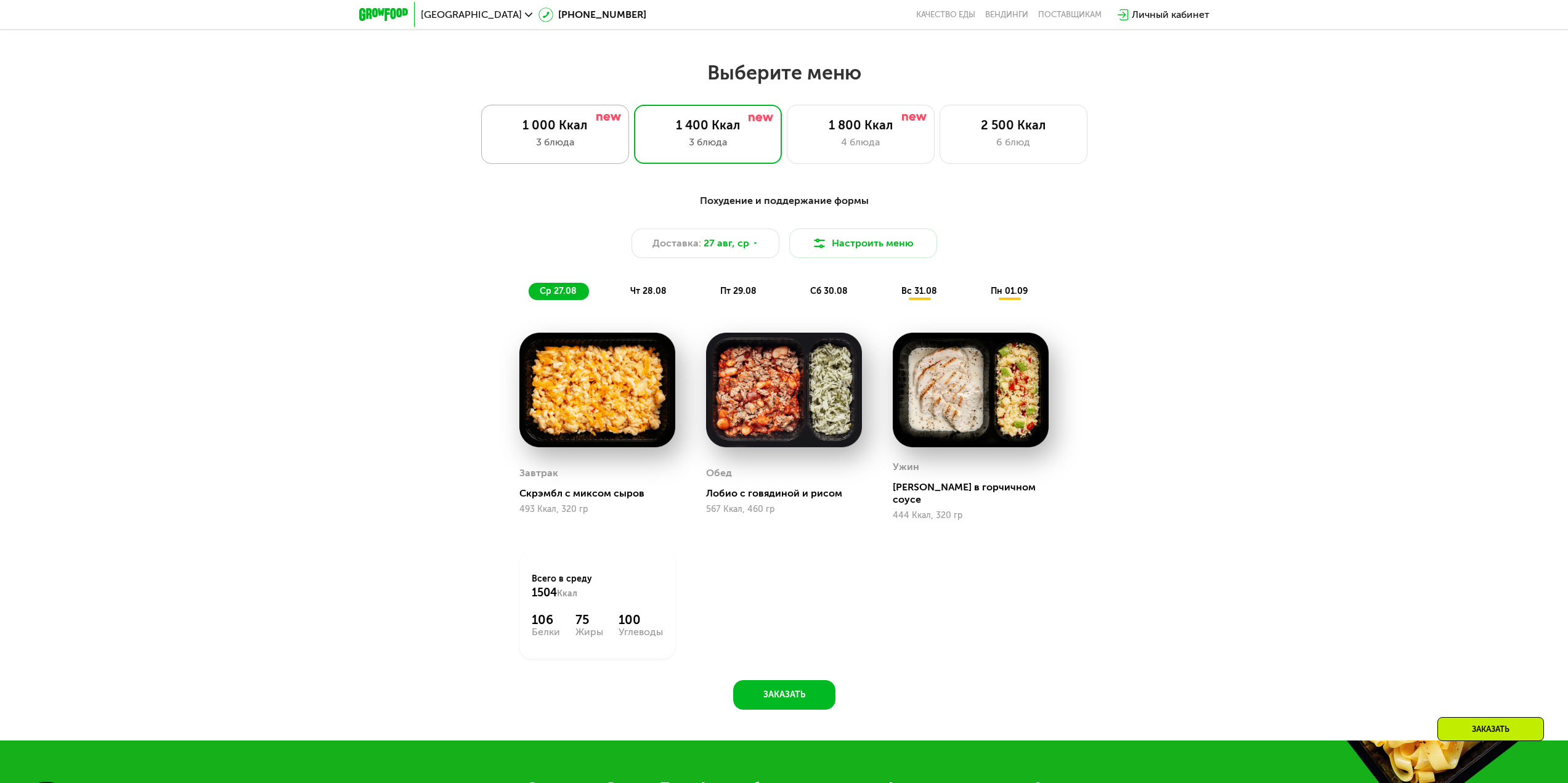
click at [591, 144] on div "3 блюда" at bounding box center [555, 142] width 122 height 15
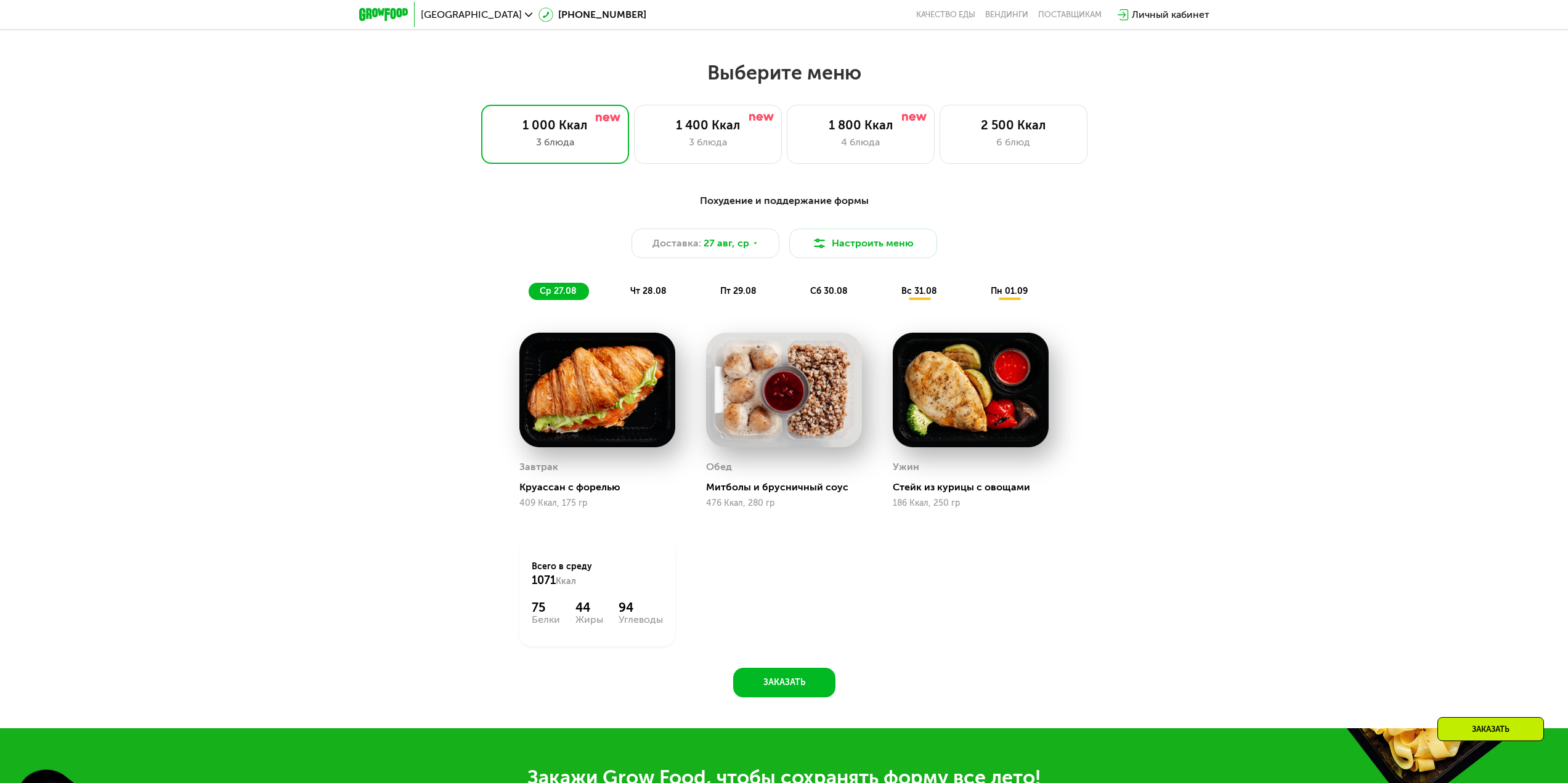
drag, startPoint x: 1327, startPoint y: 362, endPoint x: 1340, endPoint y: 358, distance: 13.6
click at [1171, 362] on div "Похудение и поддержание формы Доставка: [DATE] Настроить меню ср 27.08 чт 28.08…" at bounding box center [784, 452] width 1568 height 552
